Goal: Communication & Community: Answer question/provide support

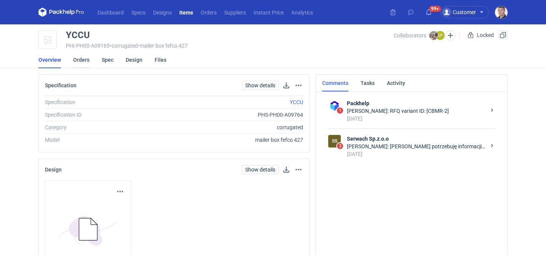
click at [79, 62] on link "Orders" at bounding box center [81, 59] width 16 height 17
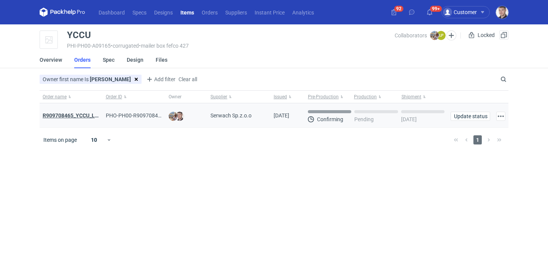
click at [77, 113] on strong "R909708465_YCCU_LQIN" at bounding box center [73, 115] width 61 height 6
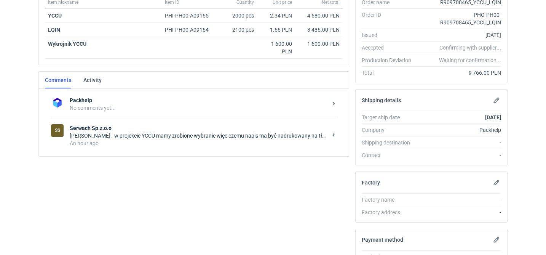
click at [129, 144] on div "An hour ago" at bounding box center [199, 143] width 258 height 8
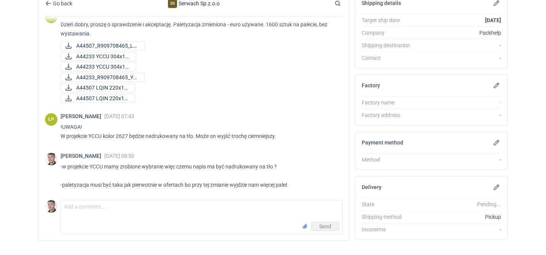
scroll to position [244, 0]
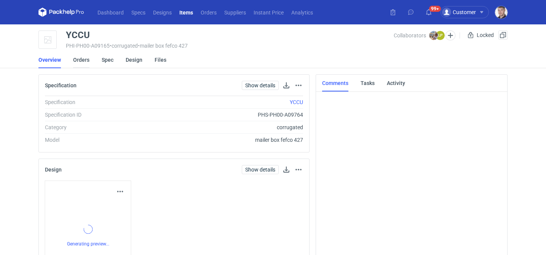
click at [78, 56] on link "Orders" at bounding box center [81, 59] width 16 height 17
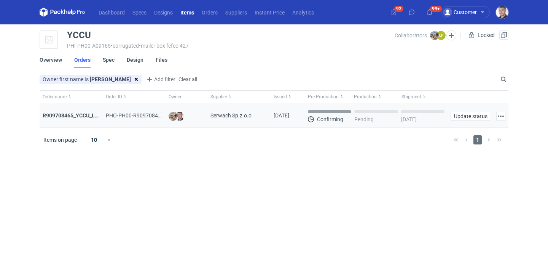
click at [73, 116] on strong "R909708465_YCCU_LQIN" at bounding box center [73, 115] width 61 height 6
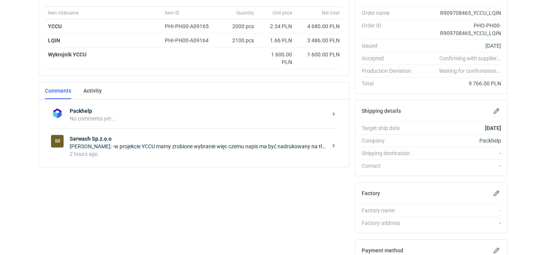
scroll to position [145, 0]
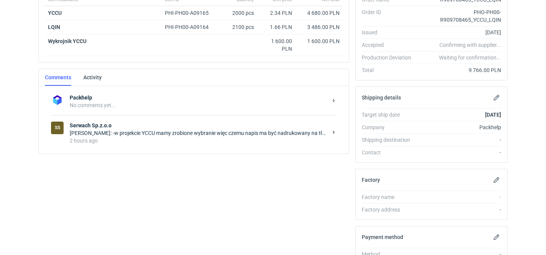
click at [190, 140] on div "2 hours ago" at bounding box center [199, 141] width 258 height 8
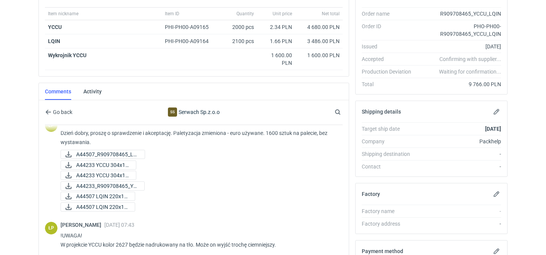
scroll to position [139, 0]
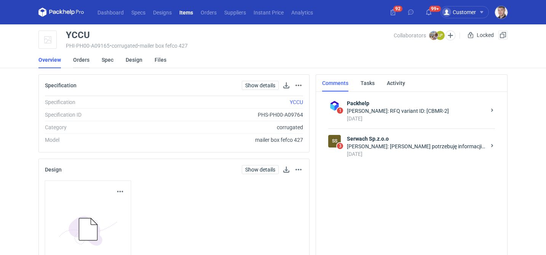
click at [83, 62] on link "Orders" at bounding box center [81, 59] width 16 height 17
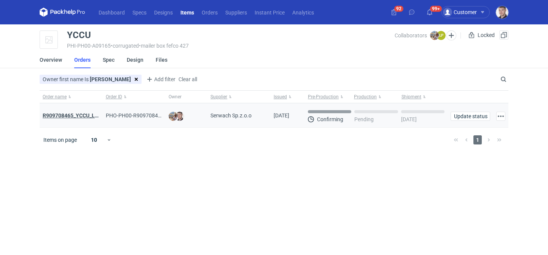
click at [80, 116] on strong "R909708465_YCCU_LQIN" at bounding box center [73, 115] width 61 height 6
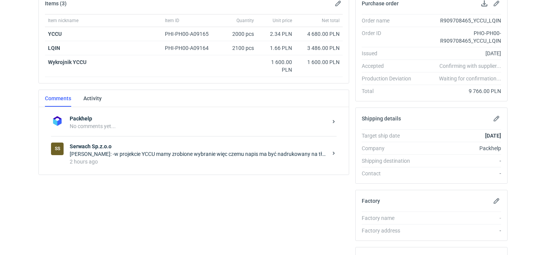
click at [134, 152] on div "Maciej Sikora: -w projekcie YCCU mamy zrobione wybranie więc czemu napis ma być…" at bounding box center [199, 154] width 258 height 8
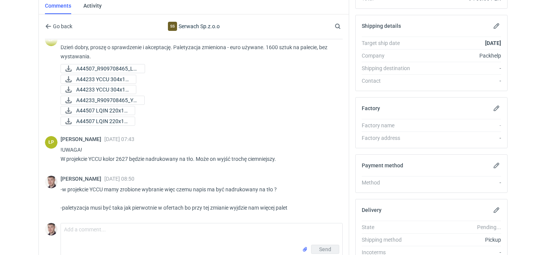
scroll to position [255, 0]
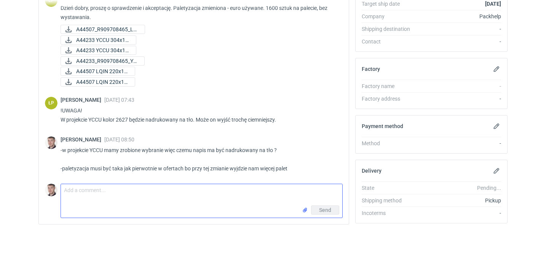
click at [90, 190] on textarea "Comment message" at bounding box center [201, 194] width 281 height 21
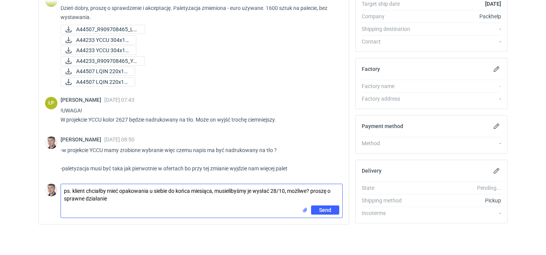
type textarea "ps. klient chciałby mieć opakowania u siebie do końca miesiąca, musielibyśmy je…"
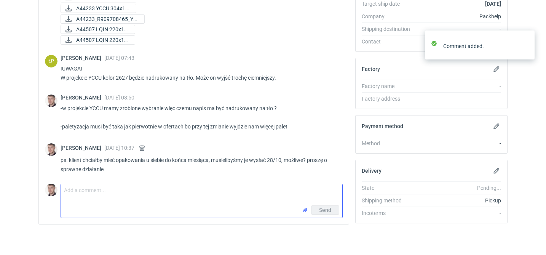
scroll to position [107, 0]
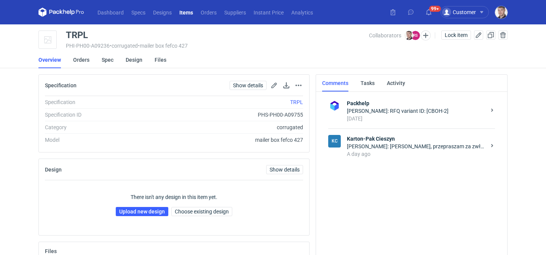
click at [383, 145] on div "[PERSON_NAME]: [PERSON_NAME], przepraszam za zwłokę. 353x250x80 zew Konstrukcja…" at bounding box center [416, 146] width 139 height 8
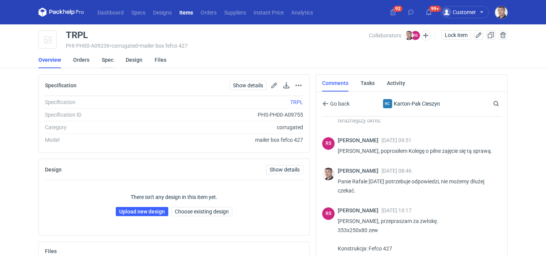
click at [103, 61] on link "Spec" at bounding box center [108, 59] width 12 height 17
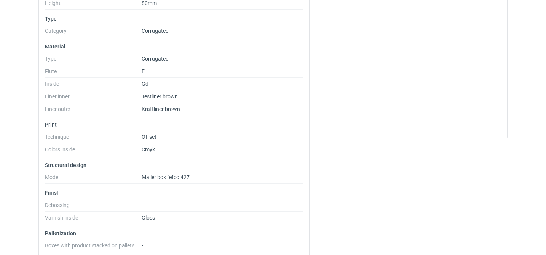
scroll to position [189, 0]
